Goal: Navigation & Orientation: Find specific page/section

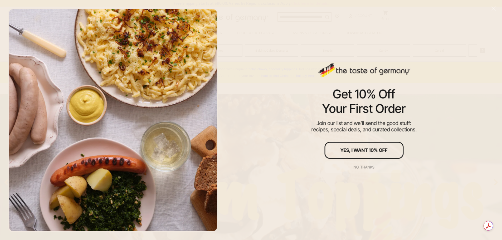
click at [362, 168] on div "No, thanks" at bounding box center [364, 167] width 21 height 4
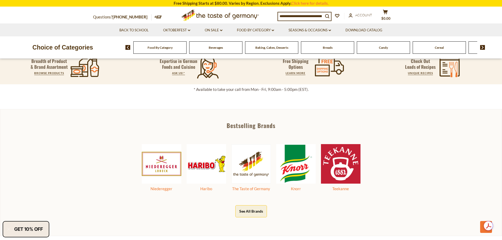
scroll to position [264, 0]
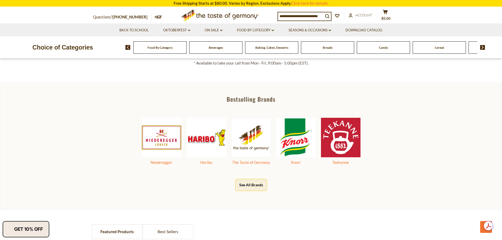
click at [246, 184] on button "See All Brands" at bounding box center [251, 185] width 32 height 12
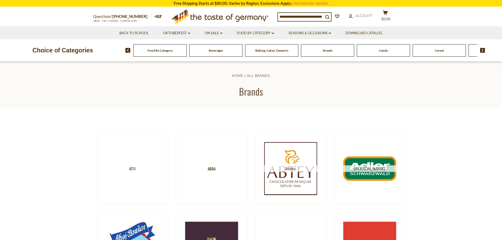
click at [481, 51] on img at bounding box center [482, 50] width 5 height 5
